Goal: Task Accomplishment & Management: Manage account settings

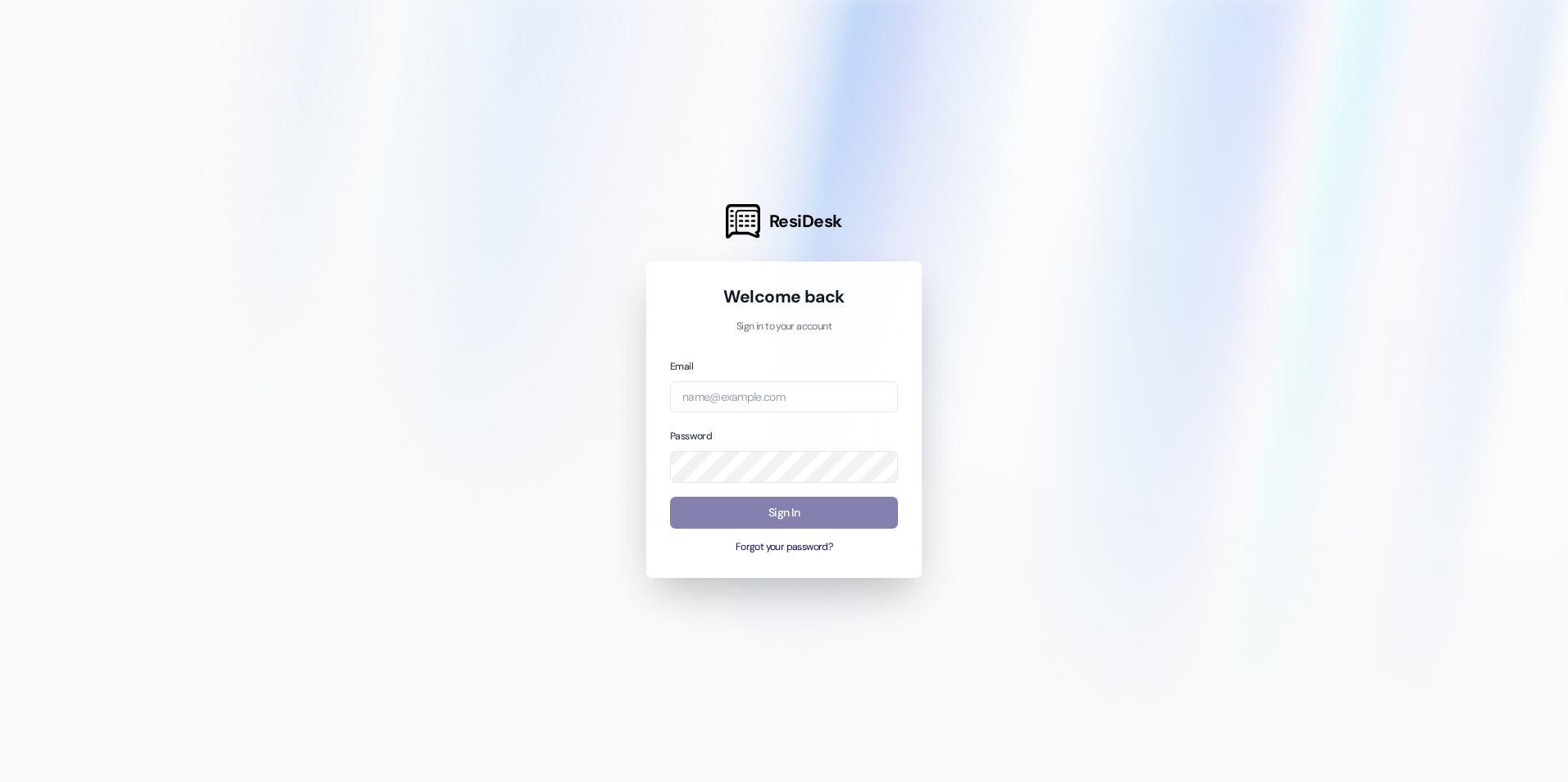
click at [786, 380] on div "Email" at bounding box center [783, 386] width 228 height 56
click at [786, 393] on input "email" at bounding box center [783, 396] width 228 height 32
drag, startPoint x: 725, startPoint y: 397, endPoint x: 502, endPoint y: 381, distance: 223.6
click at [502, 381] on div "ResiDesk Welcome back Sign in to your account Email [EMAIL_ADDRESS][DOMAIN_NAME…" at bounding box center [784, 391] width 1568 height 782
click at [757, 409] on input "[EMAIL_ADDRESS][DOMAIN_NAME]" at bounding box center [783, 396] width 228 height 32
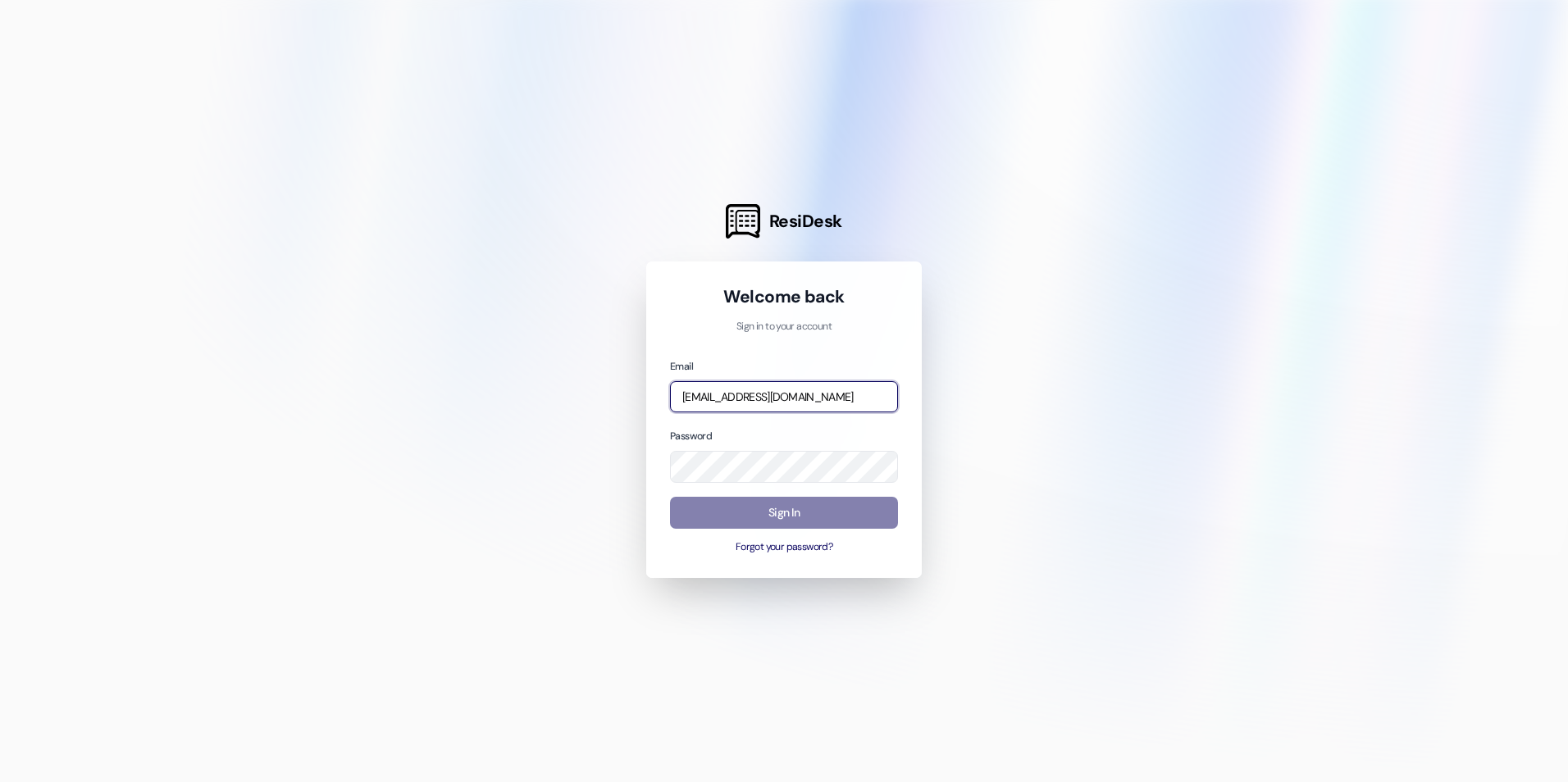
drag, startPoint x: 725, startPoint y: 396, endPoint x: 601, endPoint y: 397, distance: 124.0
click at [601, 397] on div "ResiDesk Welcome back Sign in to your account Email [EMAIL_ADDRESS][DOMAIN_NAME…" at bounding box center [784, 391] width 1568 height 782
type input "[EMAIL_ADDRESS][DOMAIN_NAME]"
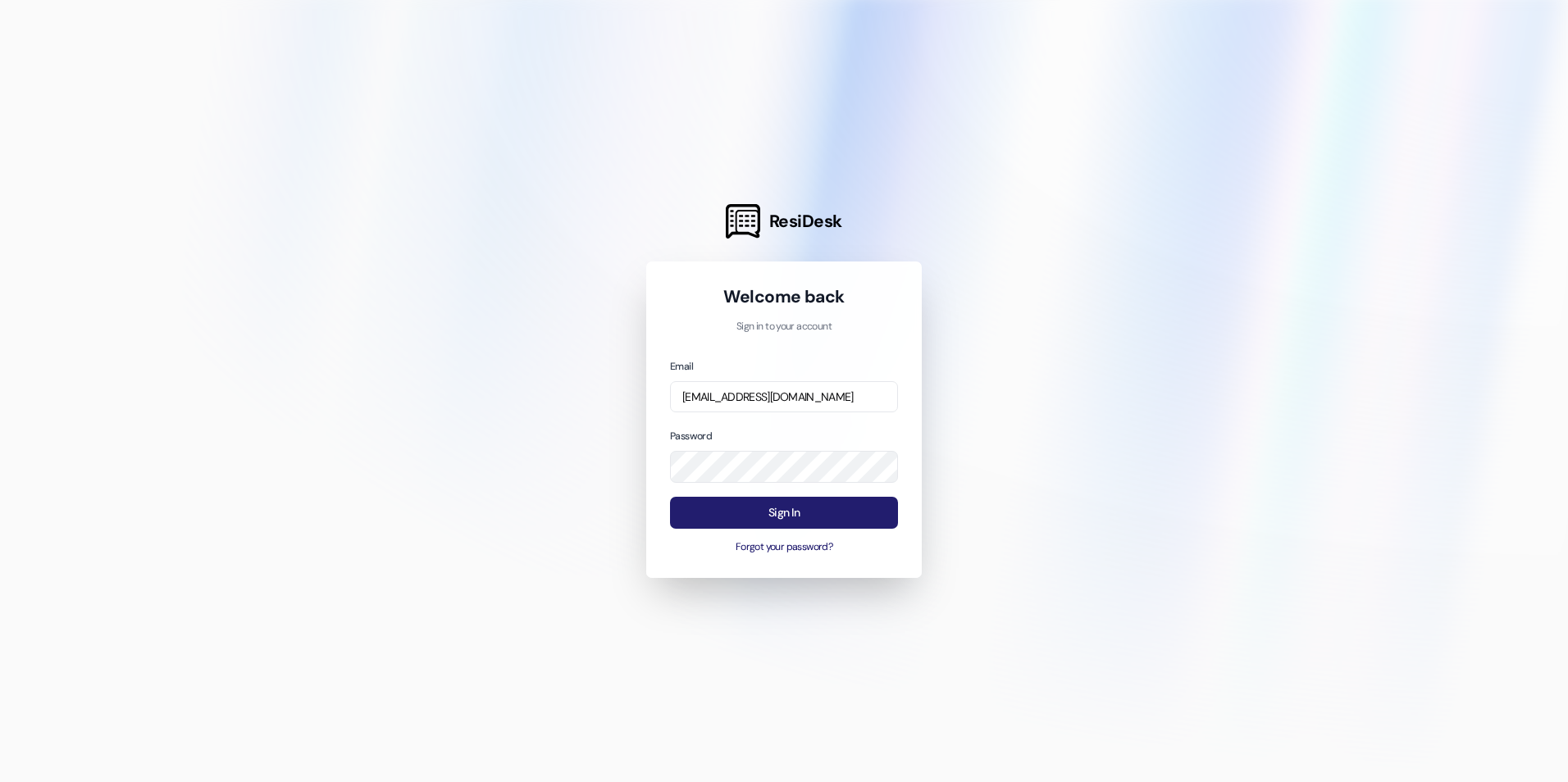
click at [755, 512] on button "Sign In" at bounding box center [783, 513] width 228 height 32
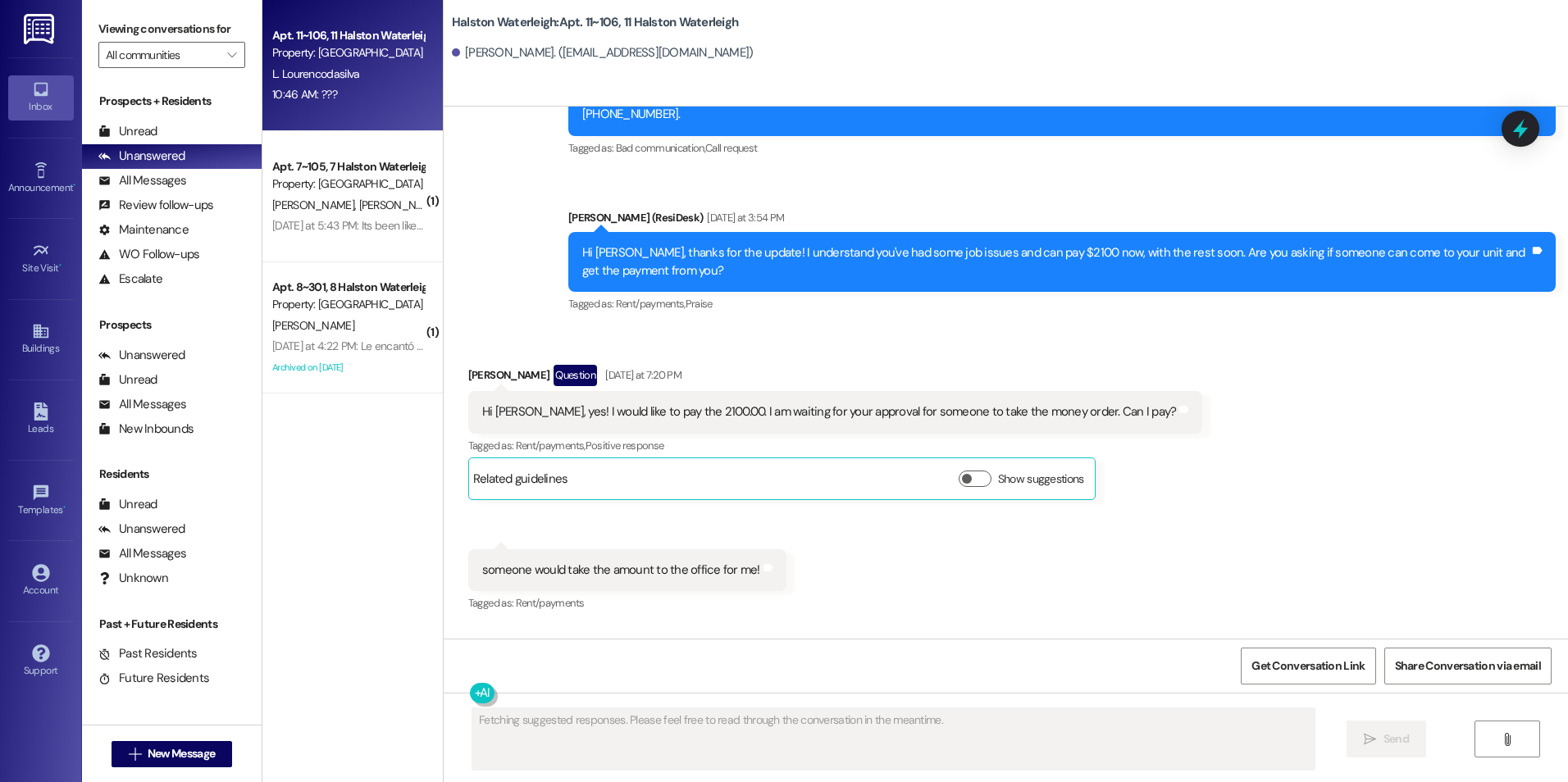
scroll to position [27160, 0]
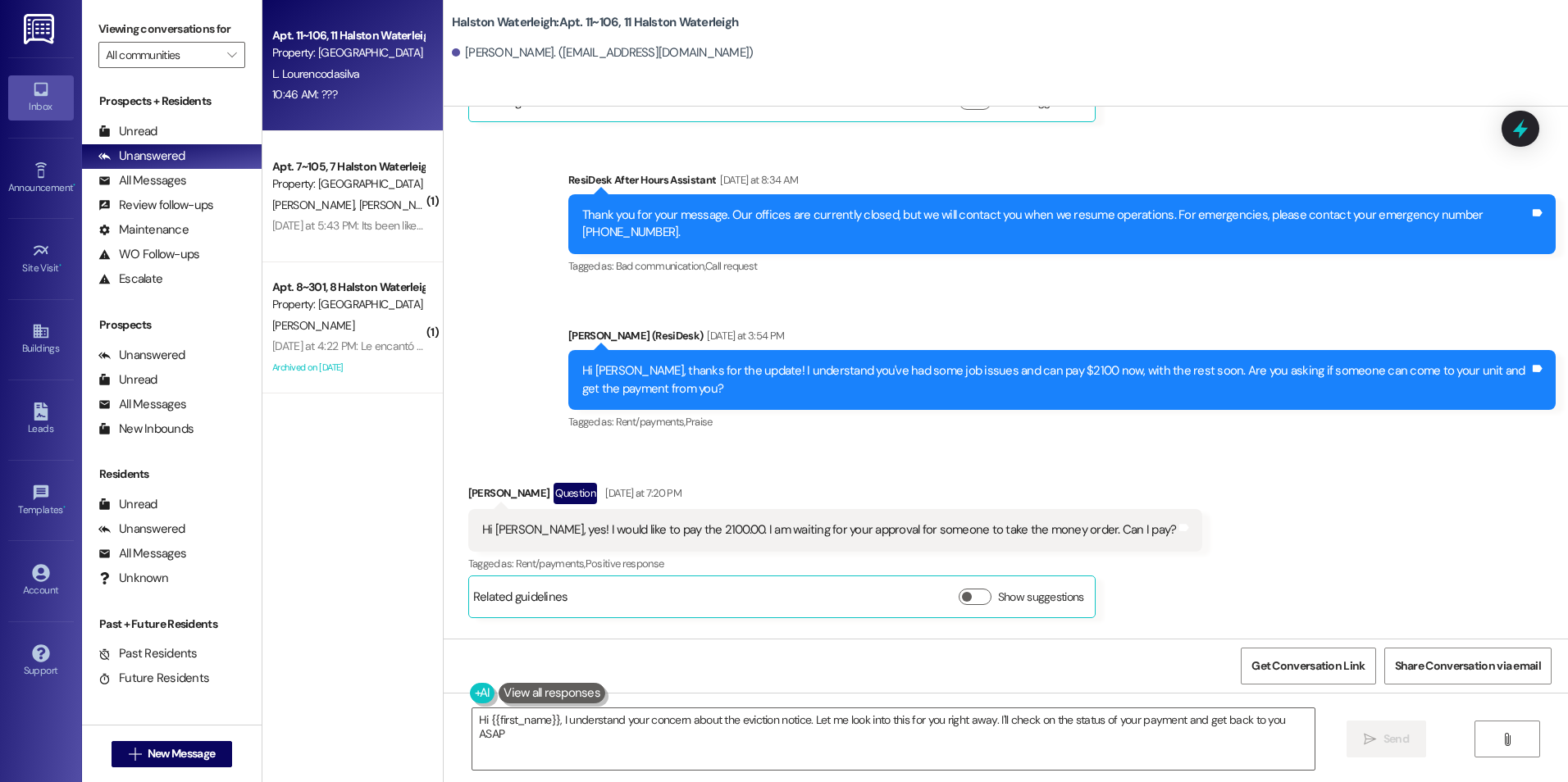
type textarea "Hi {{first_name}}, I understand your concern about the eviction notice. Let me …"
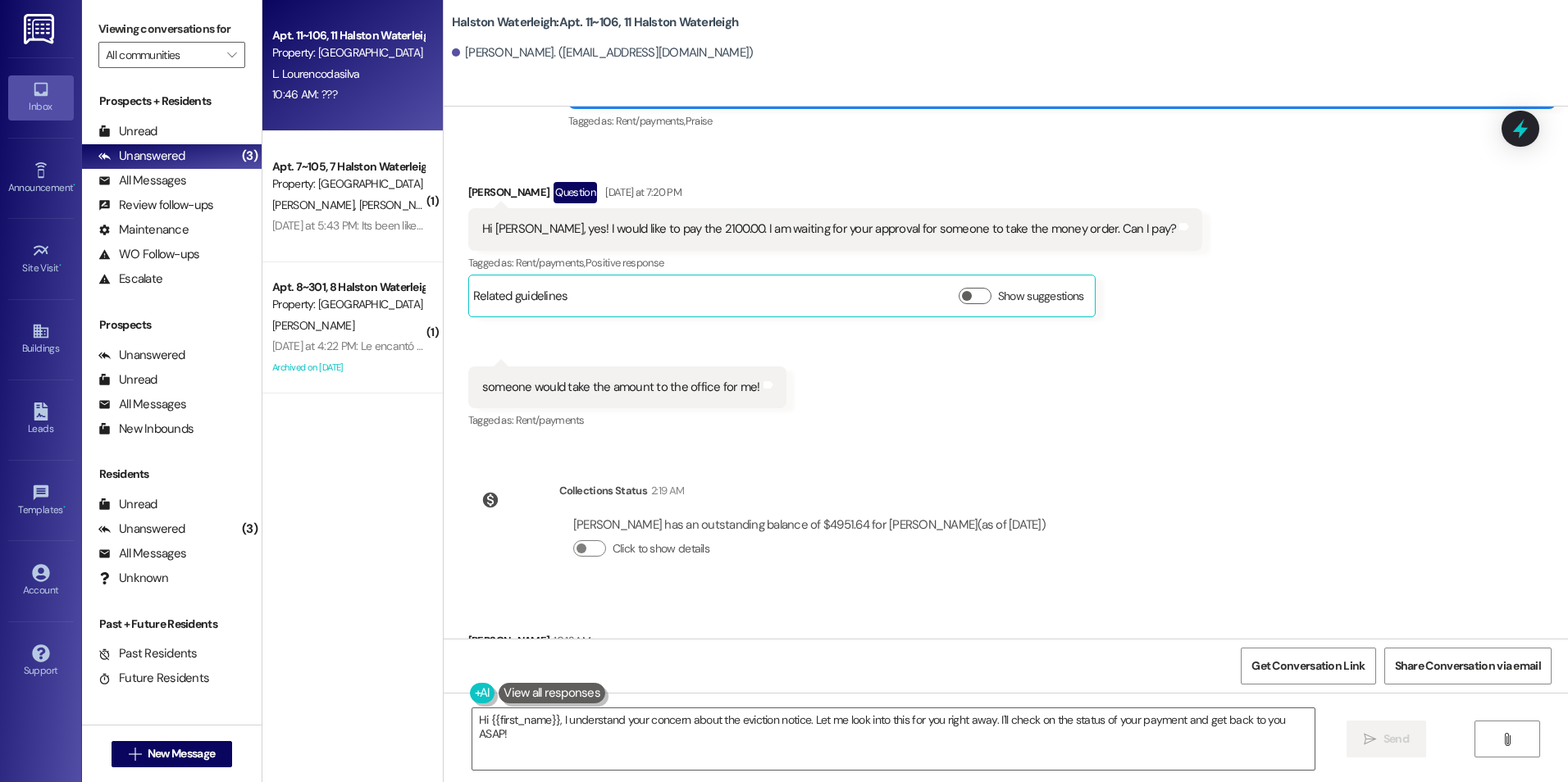
scroll to position [27488, 0]
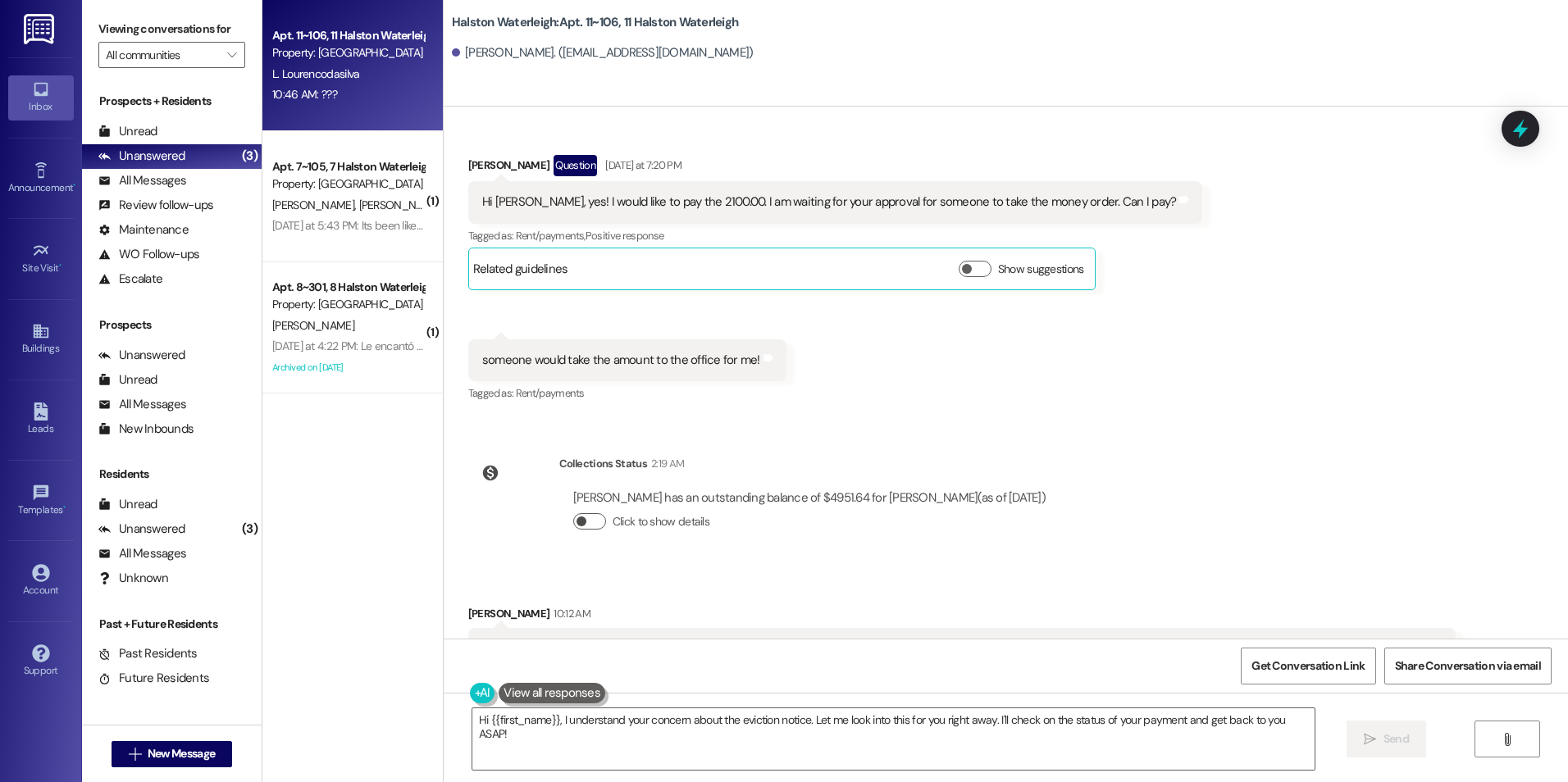
click at [576, 517] on span "button" at bounding box center [581, 521] width 10 height 10
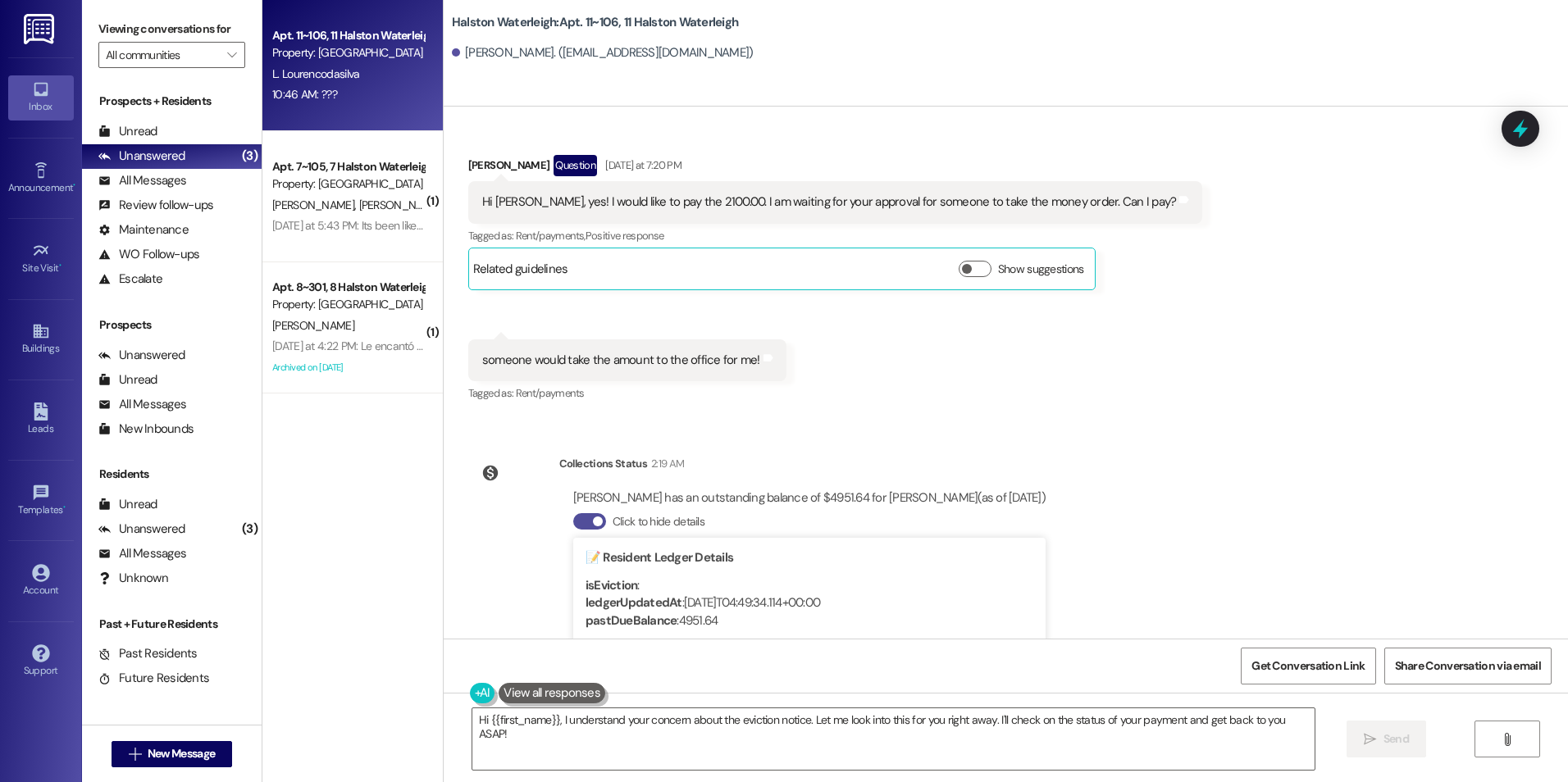
click at [593, 517] on span "button" at bounding box center [597, 521] width 10 height 10
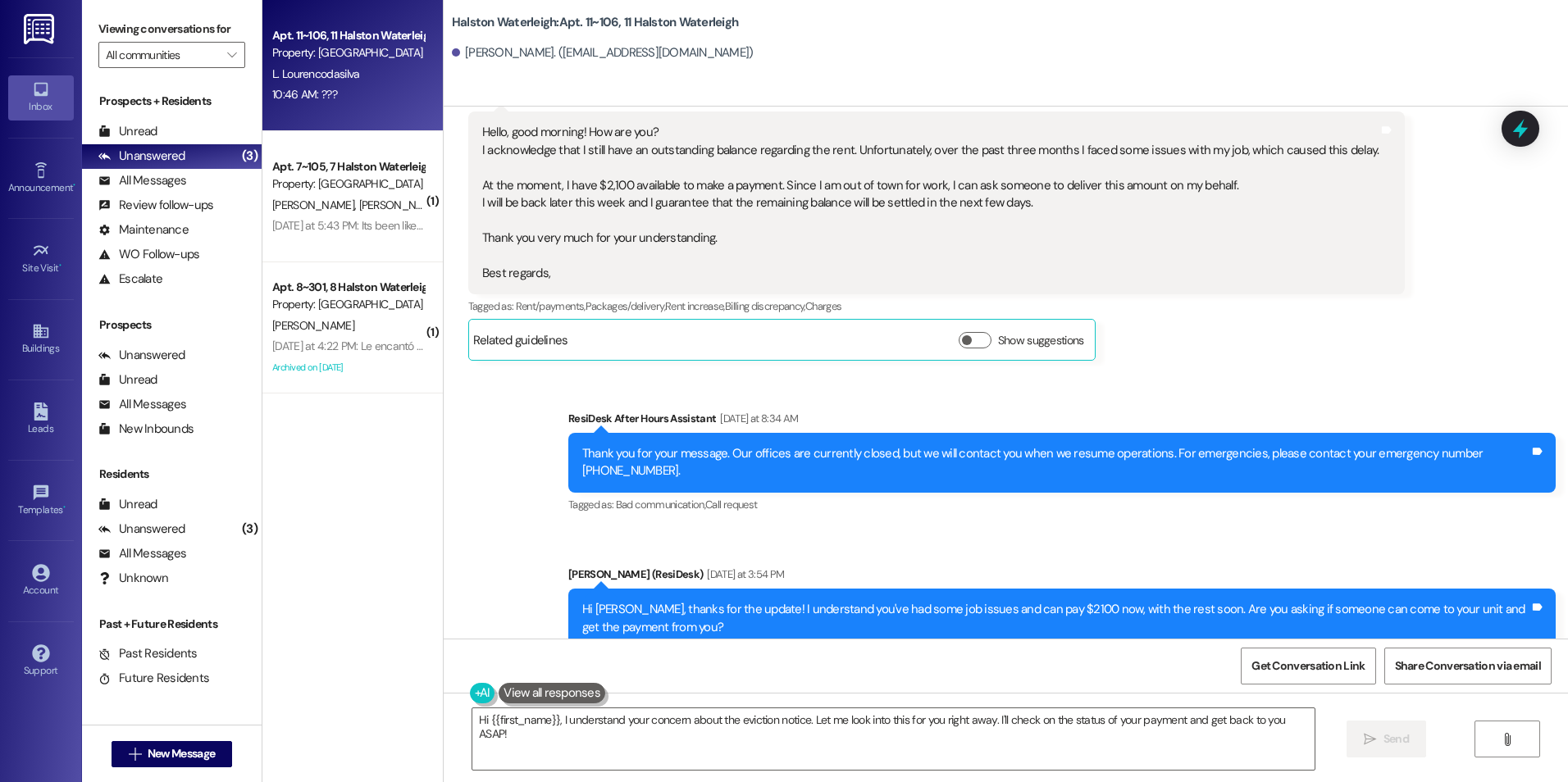
scroll to position [26832, 0]
